Goal: Navigation & Orientation: Find specific page/section

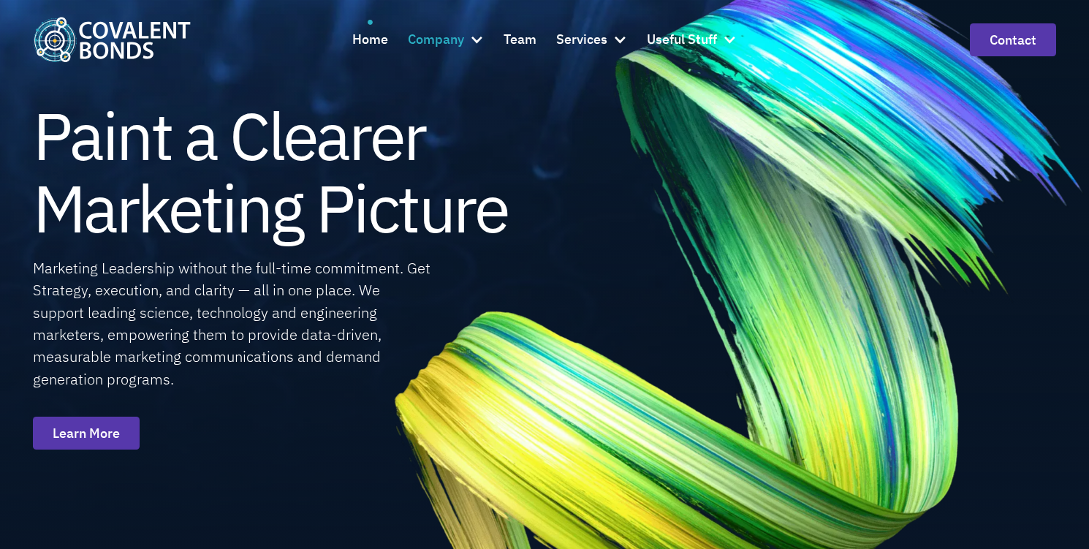
click at [479, 39] on div at bounding box center [476, 39] width 15 height 15
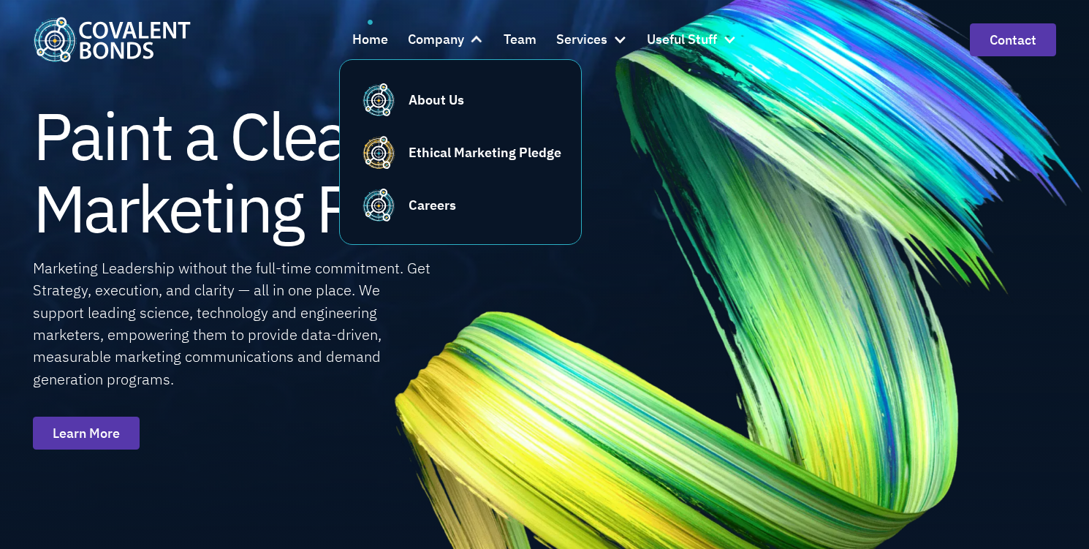
click at [678, 189] on img at bounding box center [732, 313] width 842 height 829
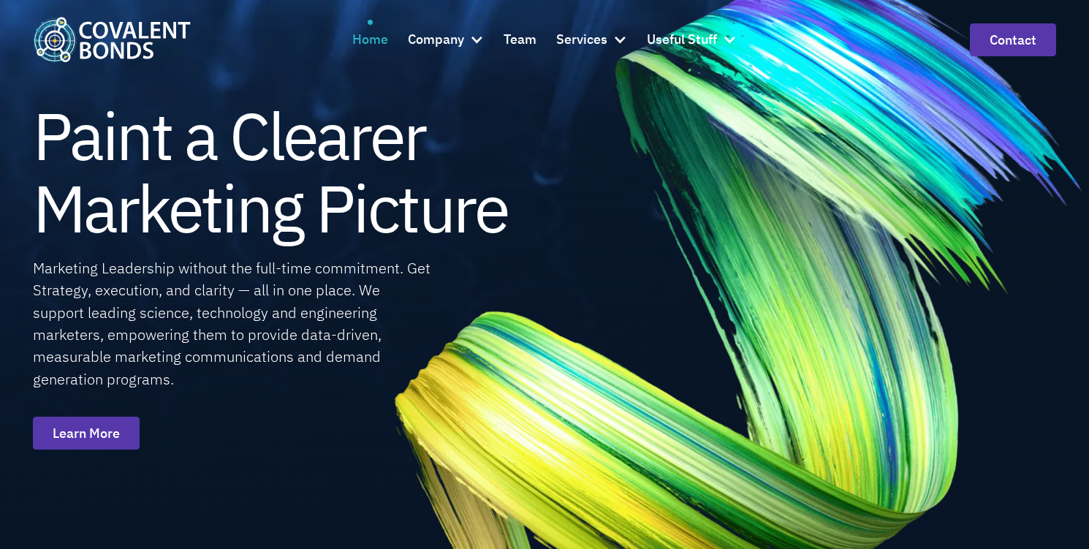
click at [374, 40] on div "Home" at bounding box center [370, 39] width 36 height 21
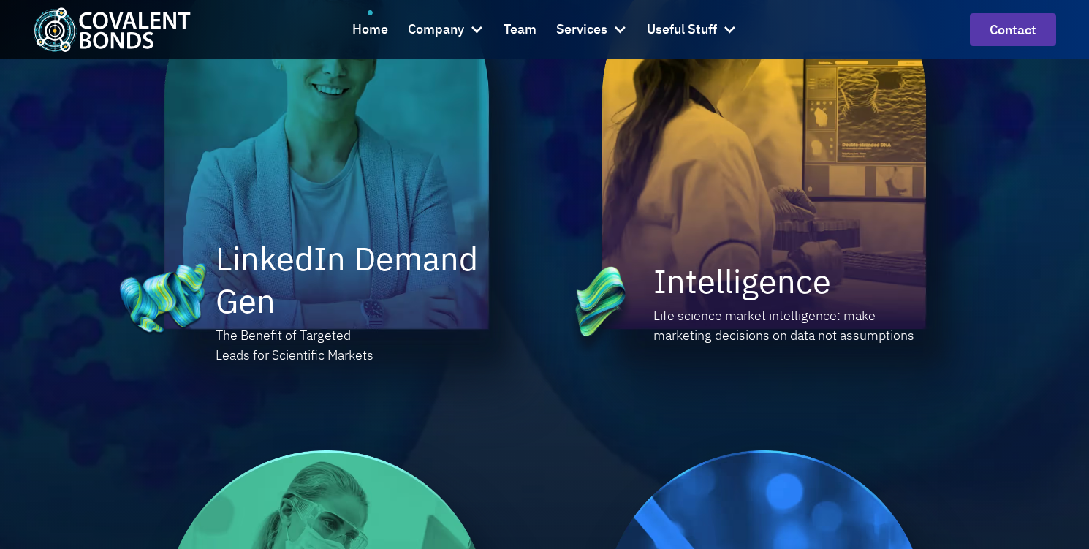
scroll to position [1589, 0]
